Goal: Task Accomplishment & Management: Complete application form

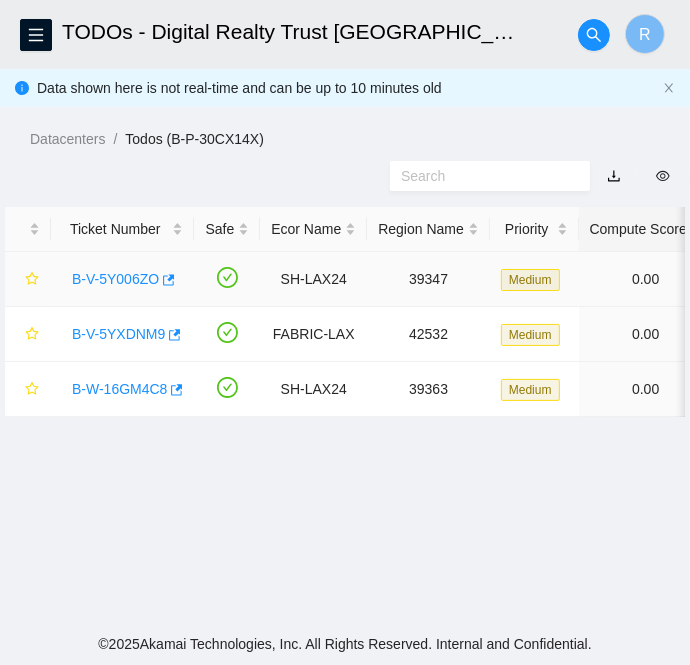
click at [106, 280] on link "B-V-5Y006ZO" at bounding box center [115, 279] width 87 height 16
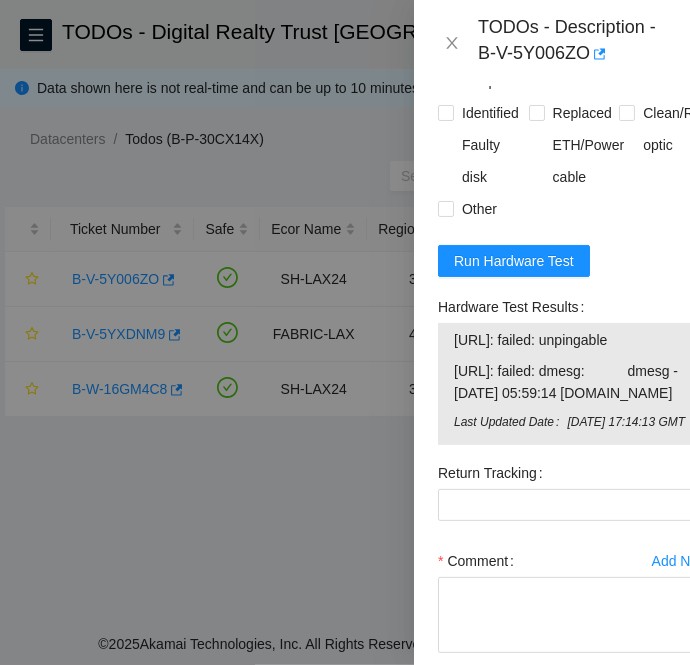
scroll to position [1162, 0]
click at [532, 272] on span "Run Hardware Test" at bounding box center [514, 261] width 120 height 22
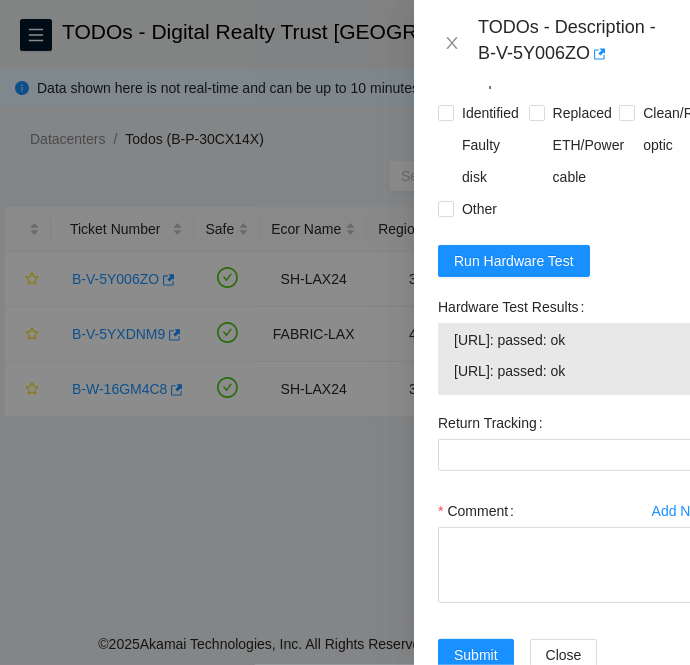
click at [589, 225] on div "Rebooted Rescued Replaced disk Reseated components Replaced RAM Replaced Machin…" at bounding box center [574, 97] width 272 height 256
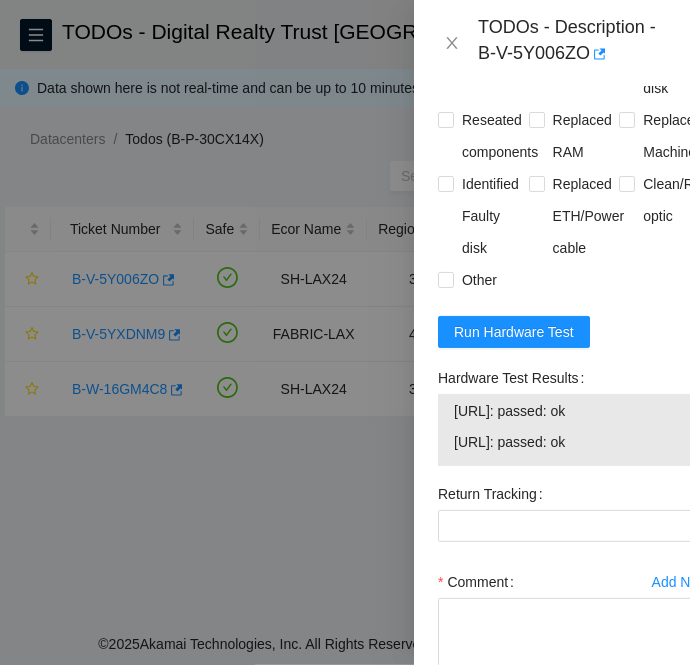
scroll to position [1263, 0]
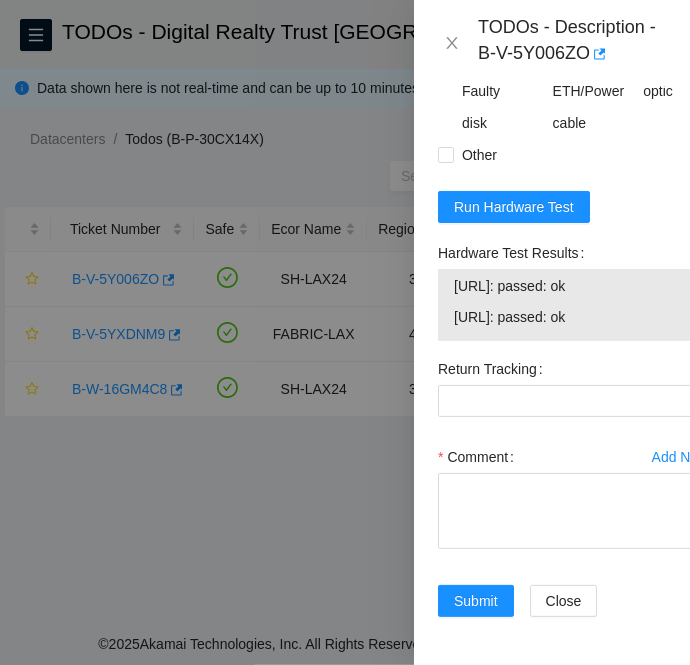
click at [101, 496] on div at bounding box center [345, 332] width 690 height 665
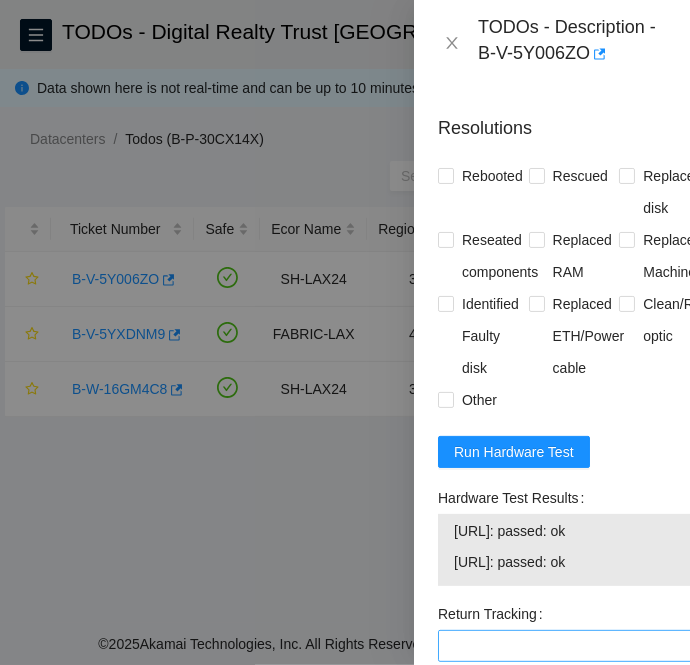
scroll to position [963, 0]
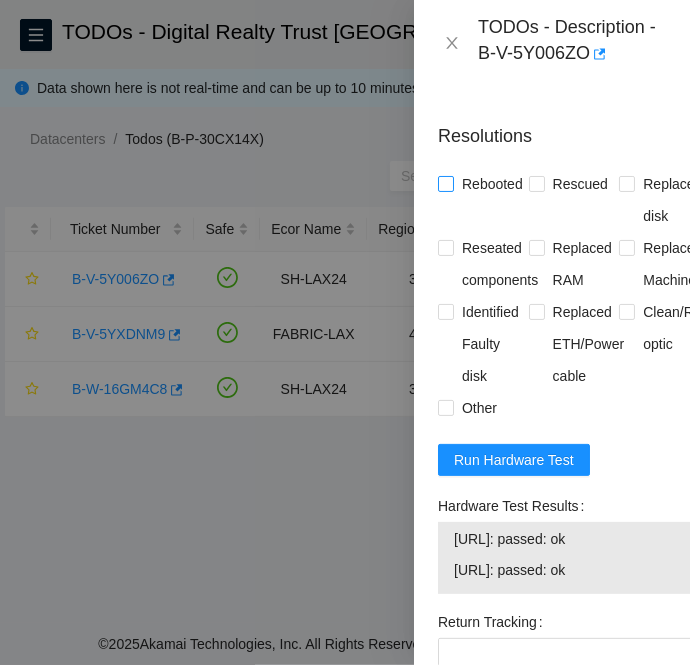
click at [448, 190] on input "Rebooted" at bounding box center [445, 183] width 14 height 14
checkbox input "true"
click at [619, 192] on span at bounding box center [627, 184] width 16 height 16
click at [619, 190] on input "Replaced disk" at bounding box center [626, 183] width 14 height 14
checkbox input "true"
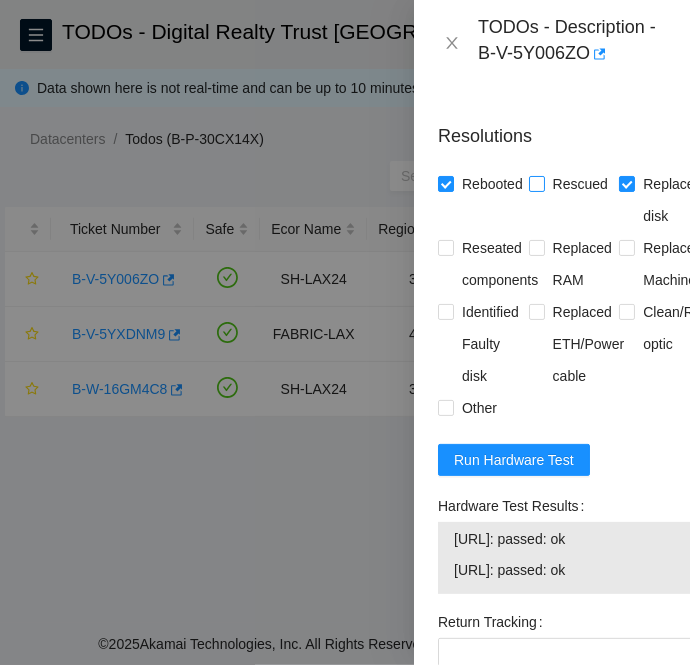
click at [536, 190] on input "Rescued" at bounding box center [536, 183] width 14 height 14
checkbox input "true"
click at [443, 414] on input "Other" at bounding box center [445, 407] width 14 height 14
checkbox input "true"
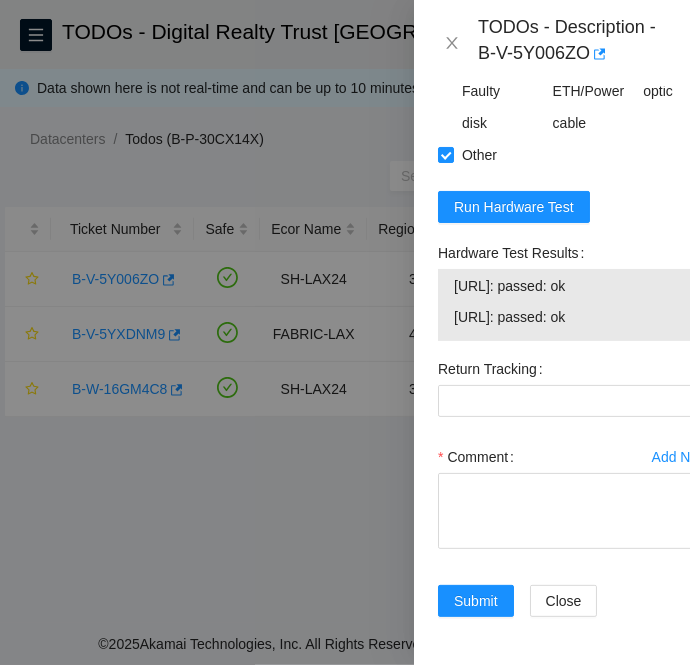
scroll to position [1263, 0]
click at [534, 476] on textarea "Comment" at bounding box center [574, 511] width 272 height 76
paste textarea "B-V-5Y006ZO SH-LAX24 Medium 0 0% C3.02.G2 09:00 184.24.106.20 CT-4210929-00163-…"
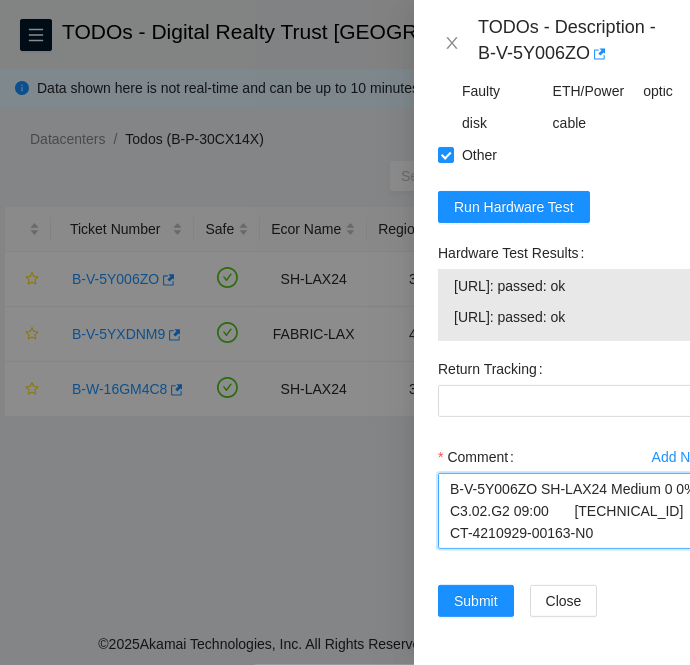
scroll to position [720, 0]
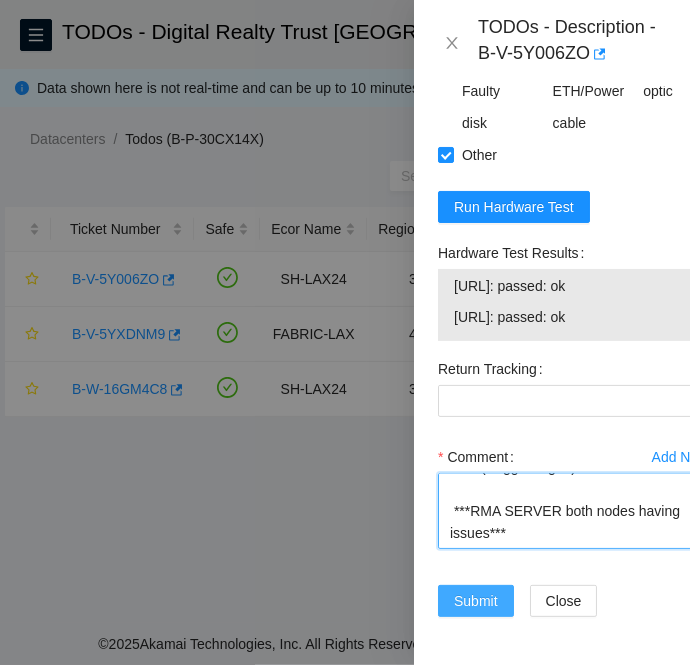
type textarea "B-V-5Y006ZO SH-LAX24 Medium 0 0% C3.02.G2 09:00 184.24.106.20 CT-4210929-00163-…"
click at [469, 590] on span "Submit" at bounding box center [476, 601] width 44 height 22
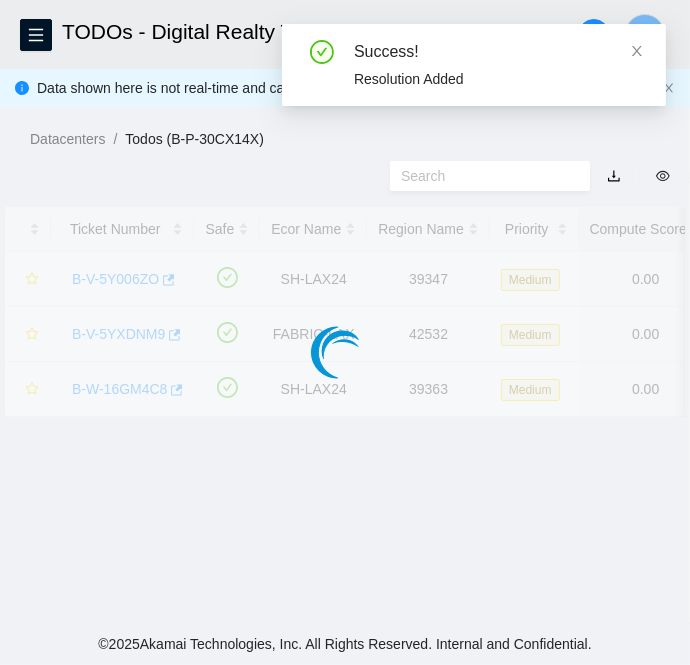
scroll to position [599, 0]
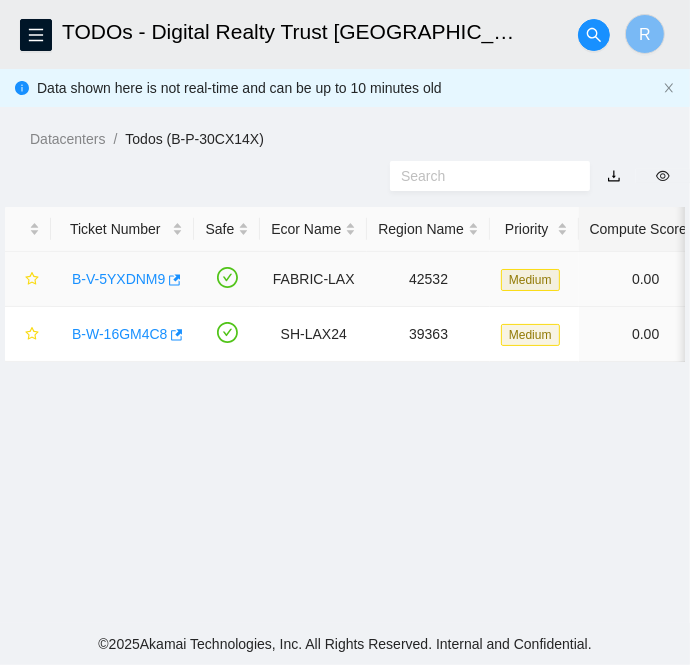
click at [97, 272] on link "B-V-5YXDNM9" at bounding box center [118, 279] width 93 height 16
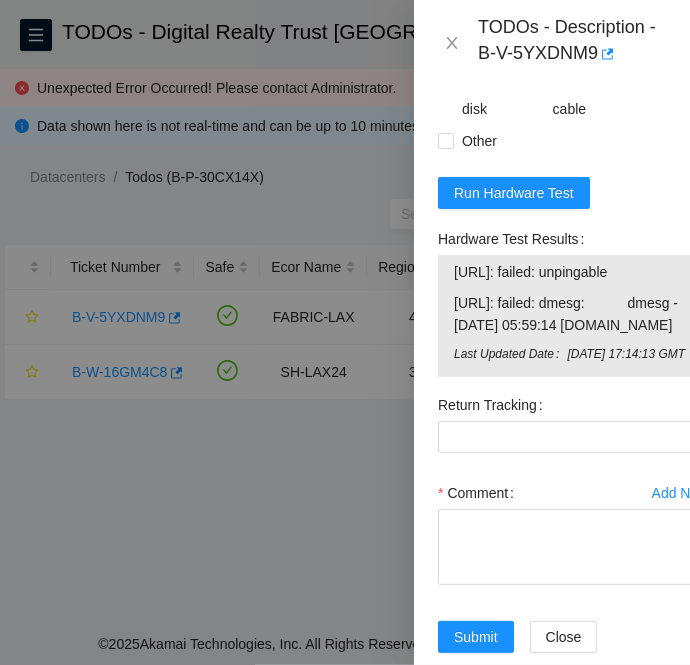
scroll to position [1298, 0]
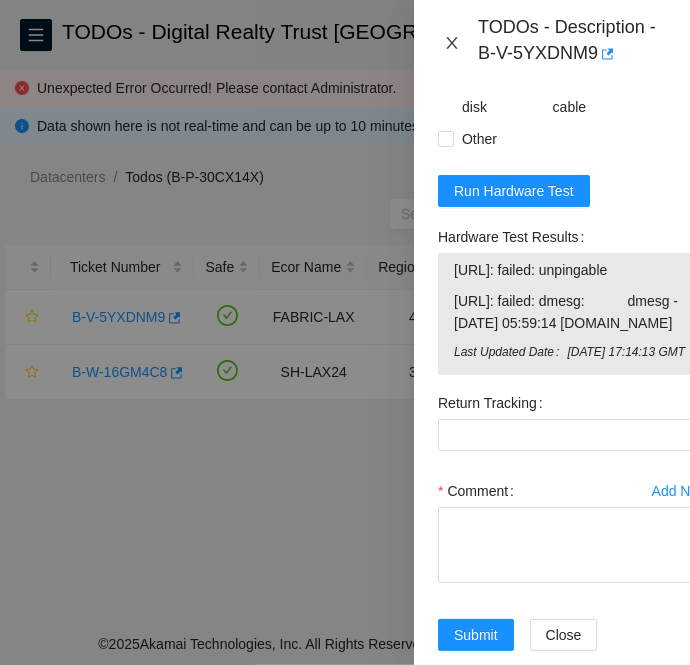
click at [450, 45] on icon "close" at bounding box center [451, 43] width 11 height 12
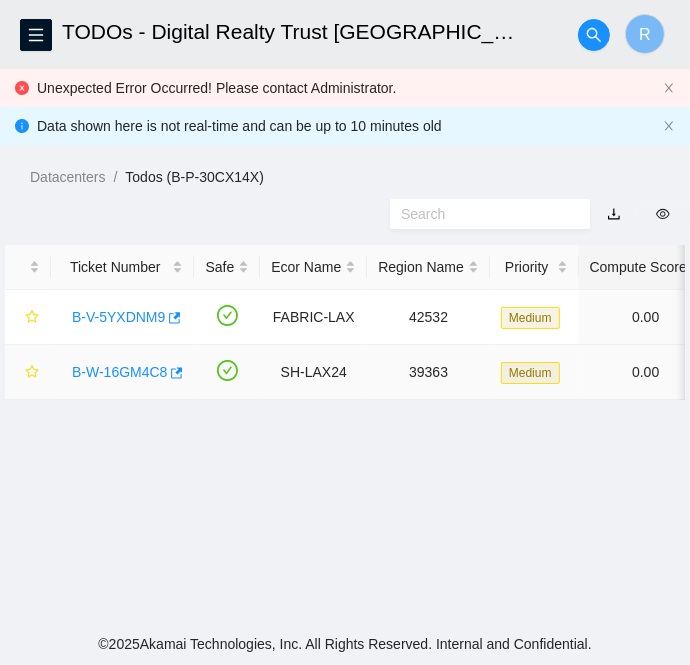
click at [96, 367] on link "B-W-16GM4C8" at bounding box center [119, 372] width 95 height 16
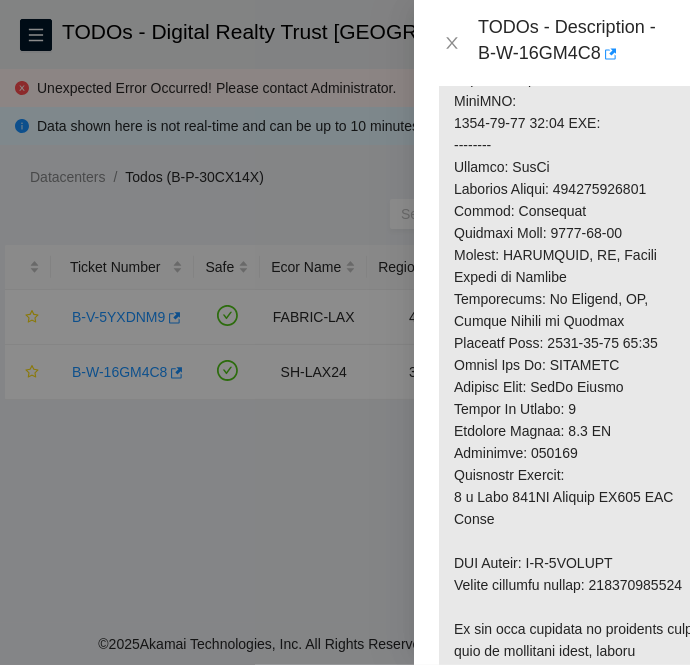
scroll to position [1216, 0]
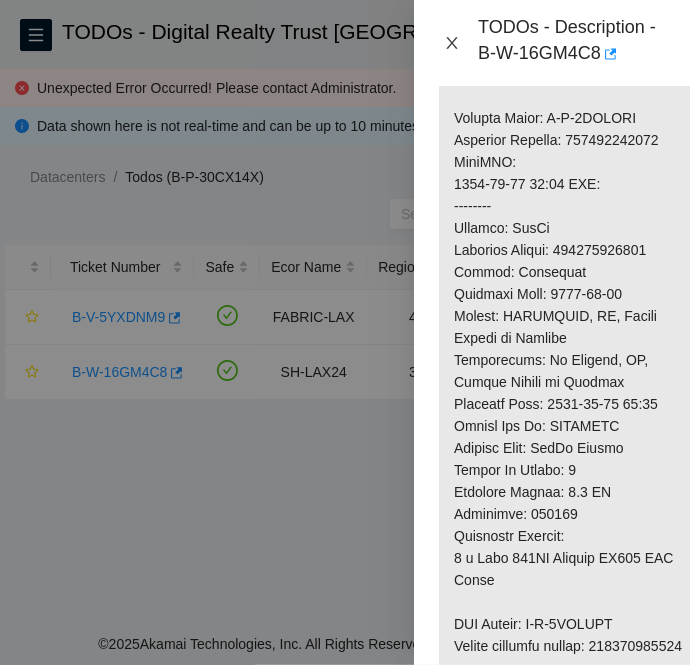
click at [448, 50] on icon "close" at bounding box center [452, 43] width 16 height 16
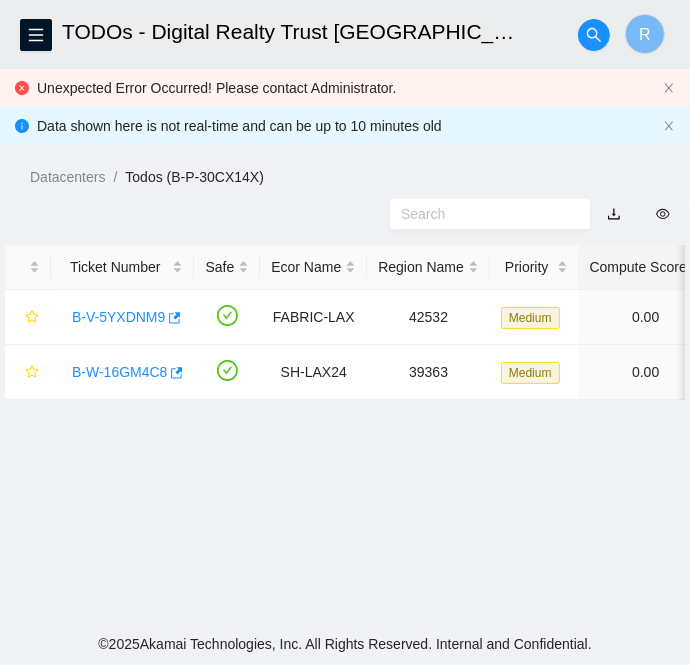
click at [689, 50] on div "TODOs - Description - undefined Problem Type N/A Rack Number N/A Machine Number…" at bounding box center [690, 332] width 0 height 665
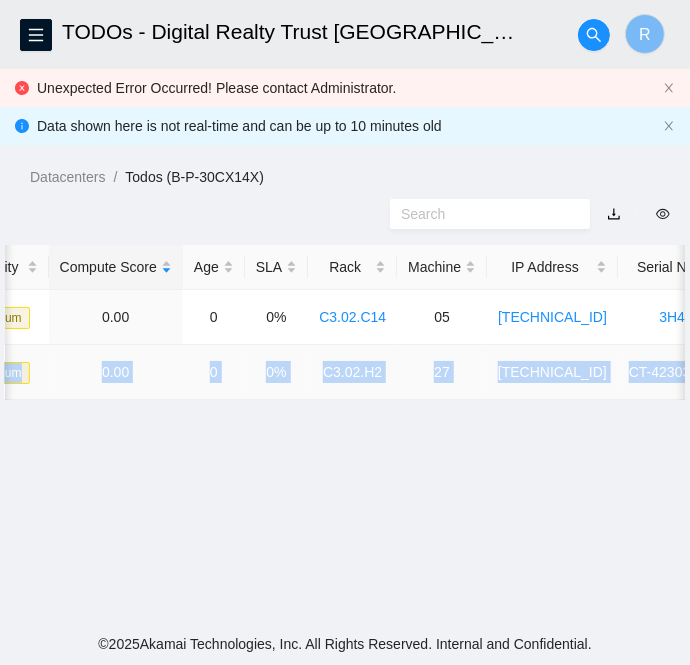
scroll to position [0, 583]
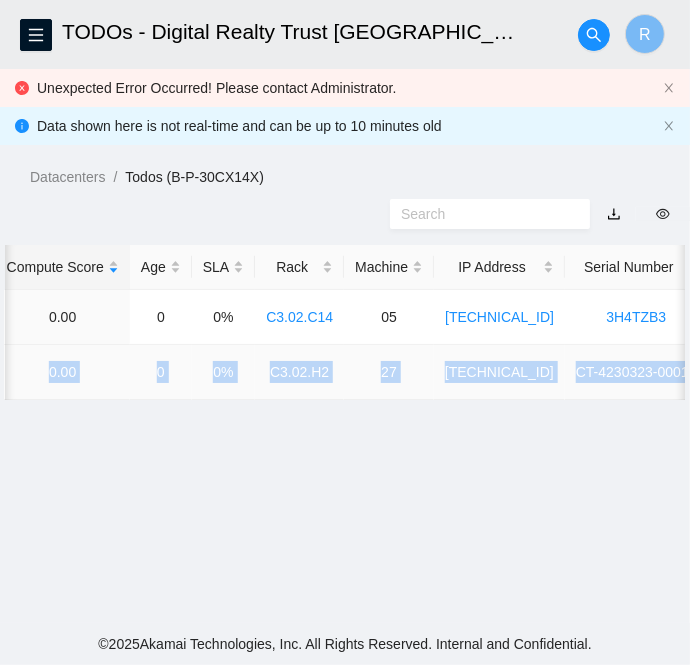
drag, startPoint x: 63, startPoint y: 369, endPoint x: 658, endPoint y: 380, distance: 594.9
click at [658, 380] on tr "B-W-16GM4C8 SH-LAX24 39363 Medium 0.00 0 0% C3.02.H2 27 184.27.194.40 CT-423032…" at bounding box center [256, 372] width 1669 height 55
copy tr "B-W-16GM4C8 SH-LAX24 39363 Medium 0.00 0 0% C3.02.H2 27 184.27.194.40 CT-423032…"
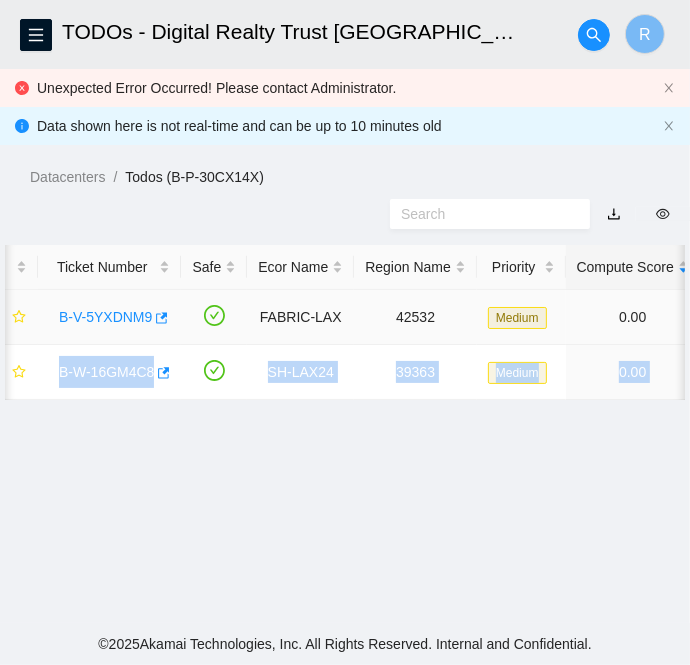
scroll to position [0, 0]
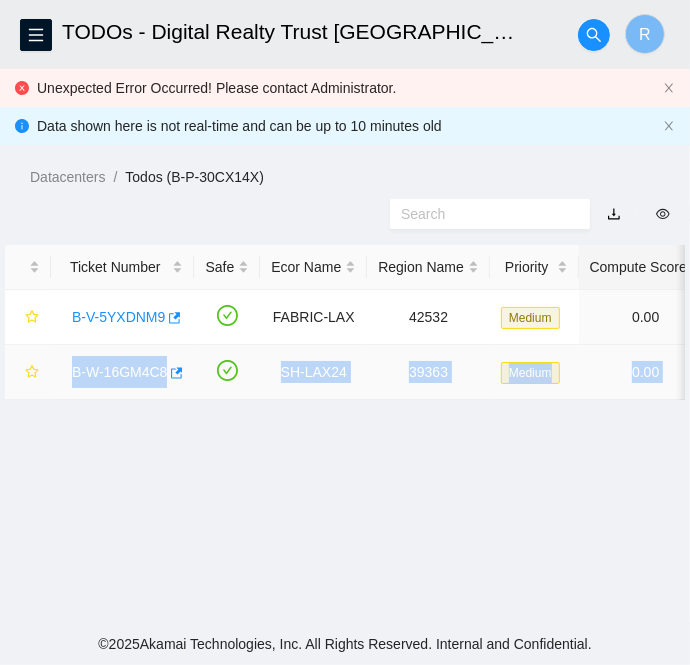
click at [133, 371] on link "B-W-16GM4C8" at bounding box center [119, 372] width 95 height 16
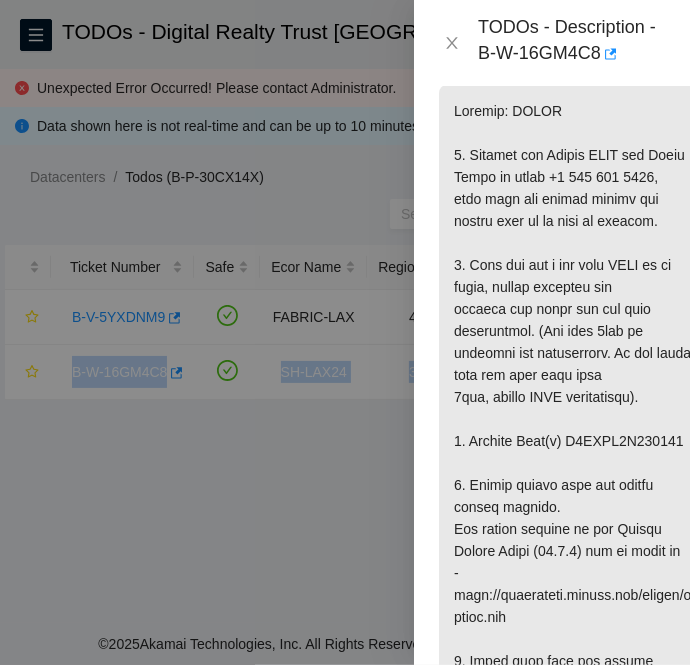
scroll to position [474, 0]
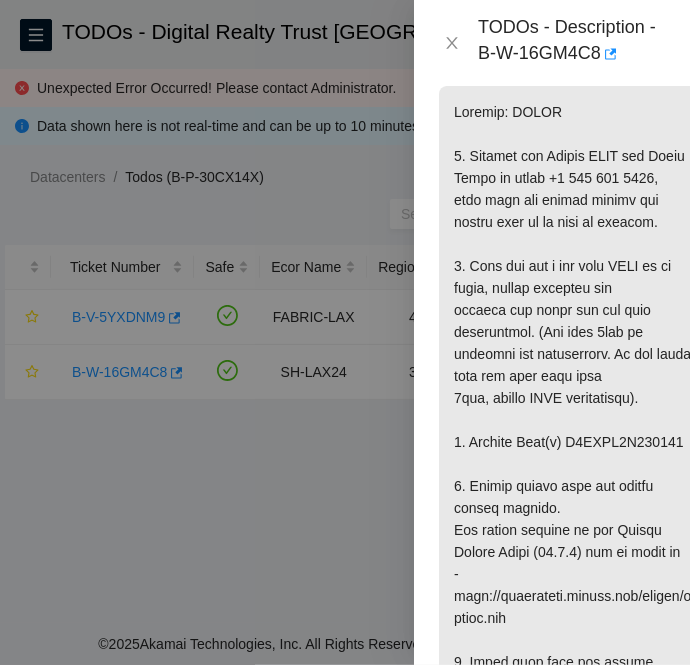
copy p "S5YJNE0R508288"
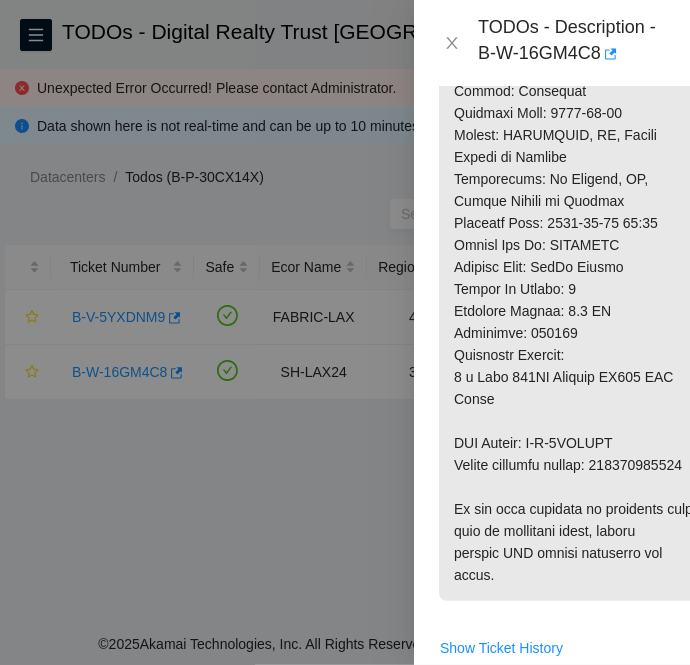
scroll to position [1477, 0]
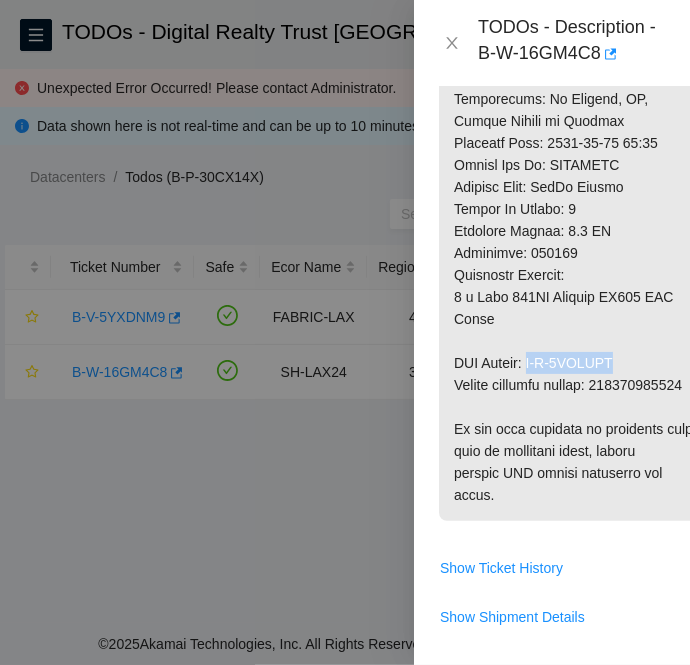
drag, startPoint x: 534, startPoint y: 380, endPoint x: 631, endPoint y: 378, distance: 97.0
copy p "B-V-5XZONXN"
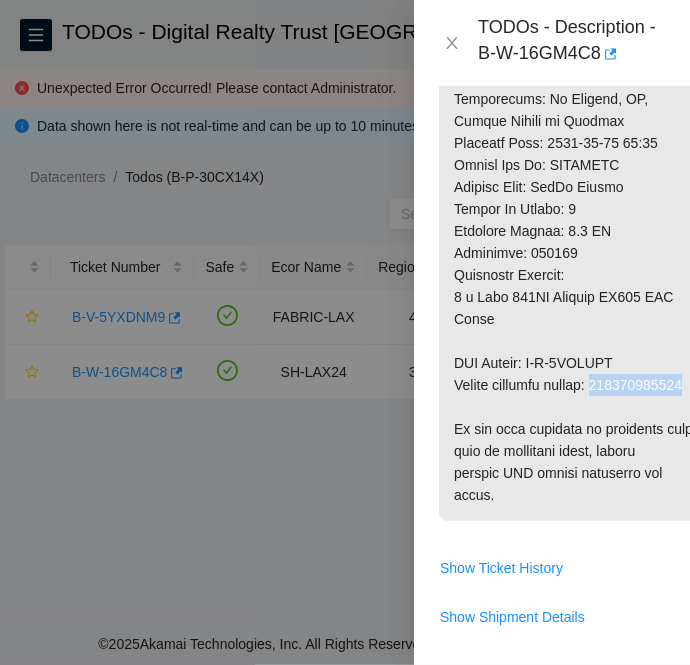
copy p "463470064379"
click at [444, 48] on icon "close" at bounding box center [452, 43] width 16 height 16
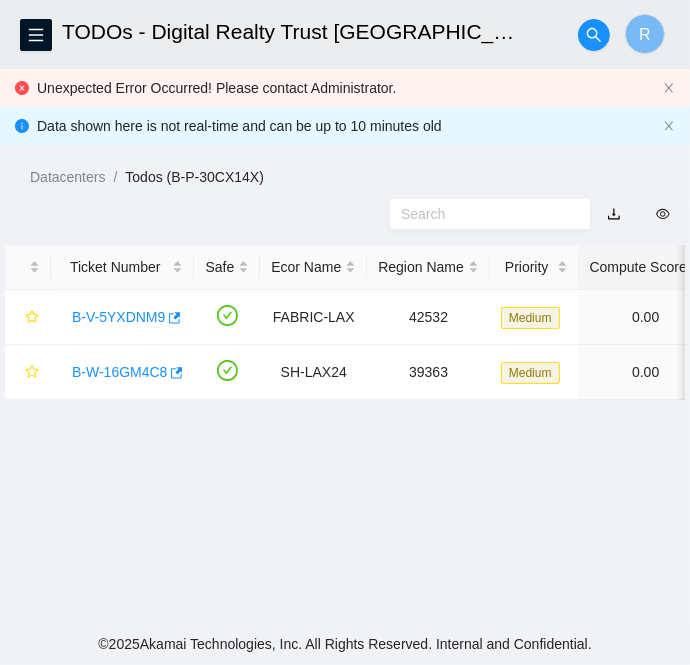
scroll to position [621, 0]
